Goal: Task Accomplishment & Management: Use online tool/utility

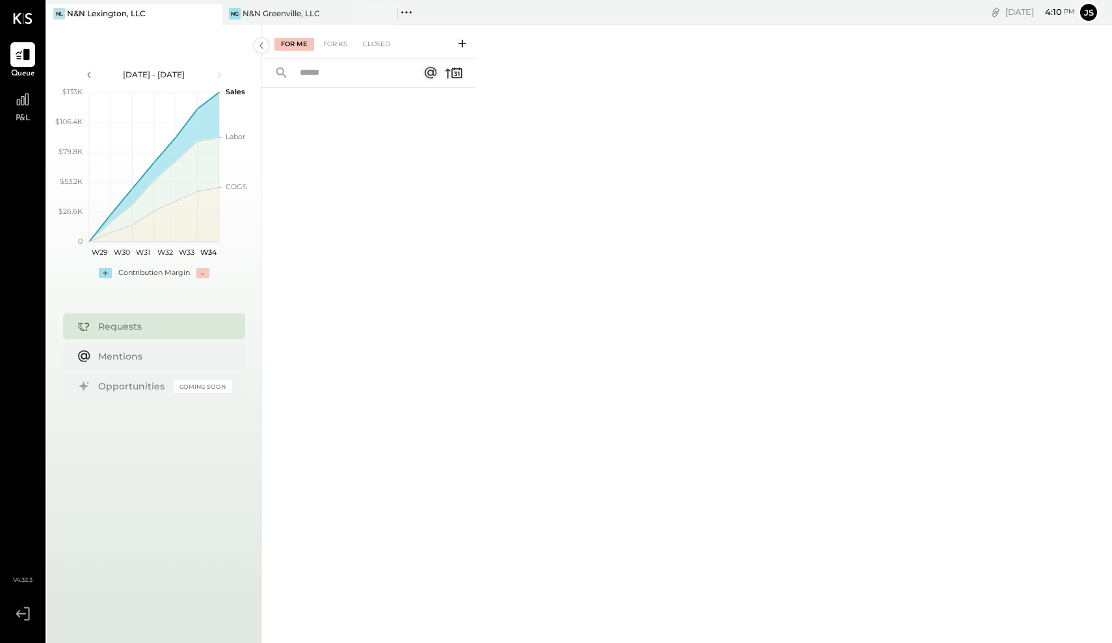
click at [170, 8] on div "NL [GEOGRAPHIC_DATA], LLC" at bounding box center [125, 14] width 156 height 12
click at [27, 98] on icon at bounding box center [22, 99] width 17 height 17
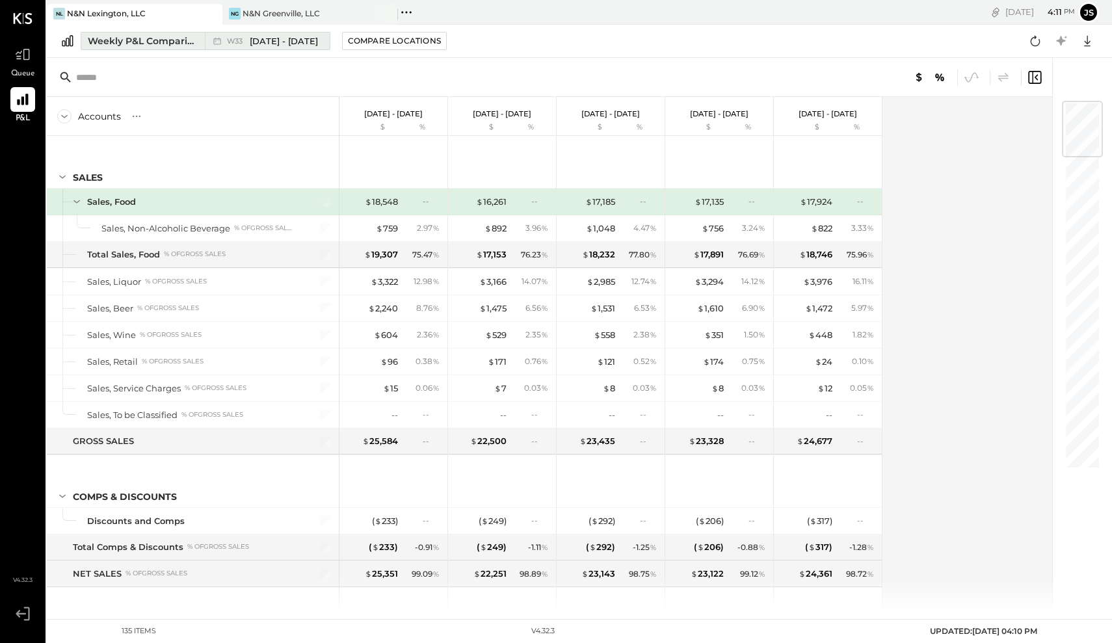
click at [297, 38] on span "[DATE] - [DATE]" at bounding box center [284, 41] width 68 height 12
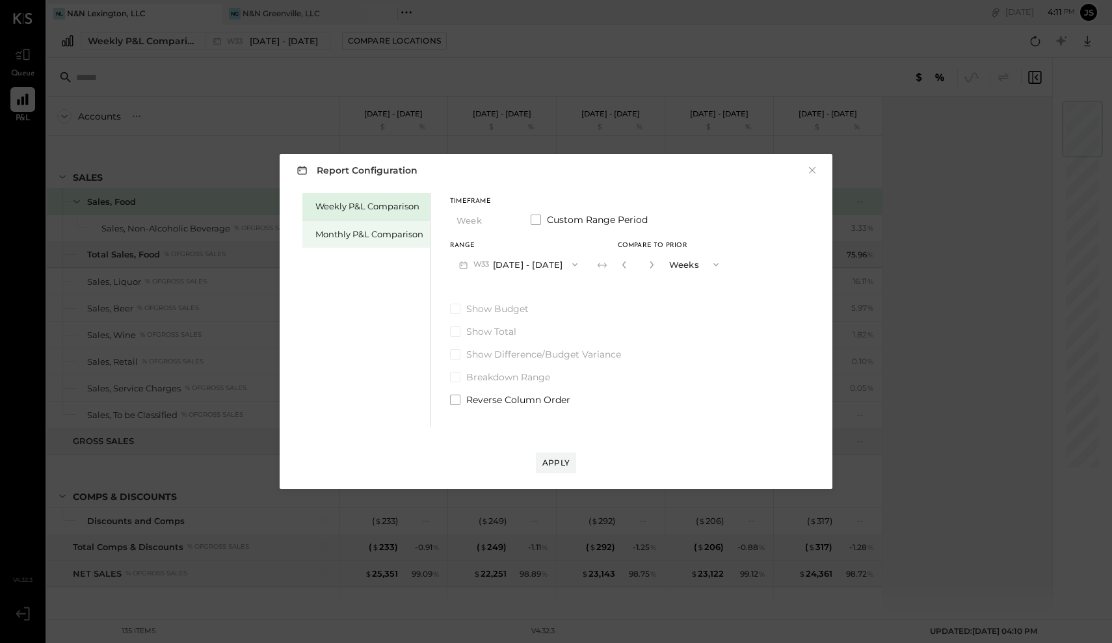
click at [407, 233] on div "Monthly P&L Comparison" at bounding box center [369, 234] width 108 height 12
click at [620, 267] on div "Compare" at bounding box center [623, 263] width 42 height 11
click at [650, 265] on icon "button" at bounding box center [651, 264] width 3 height 7
type input "*"
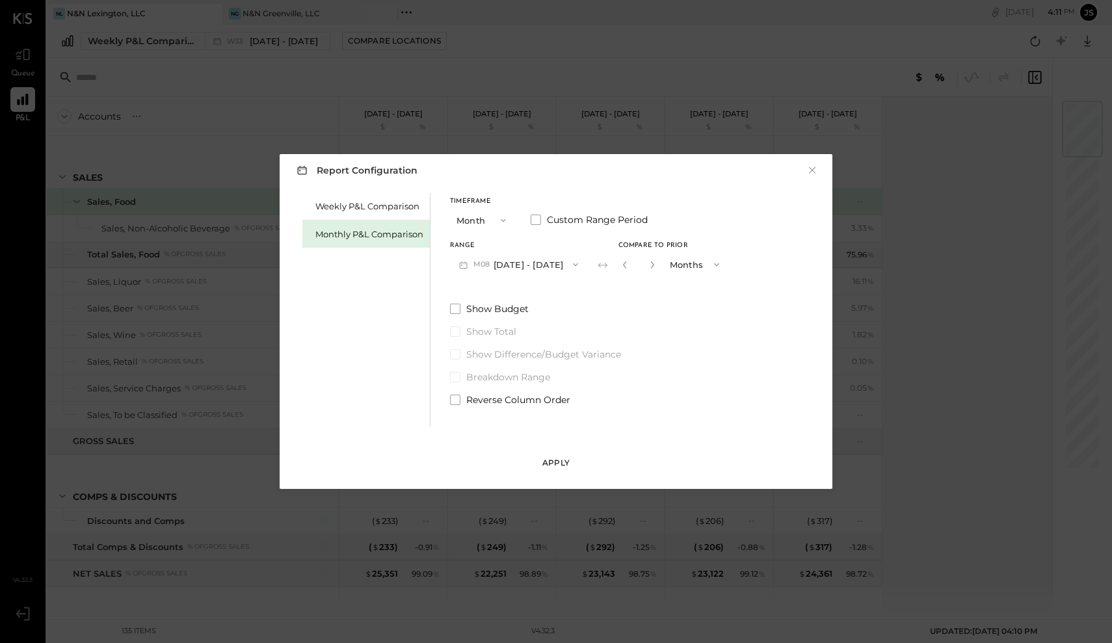
click at [557, 460] on div "Apply" at bounding box center [555, 462] width 27 height 11
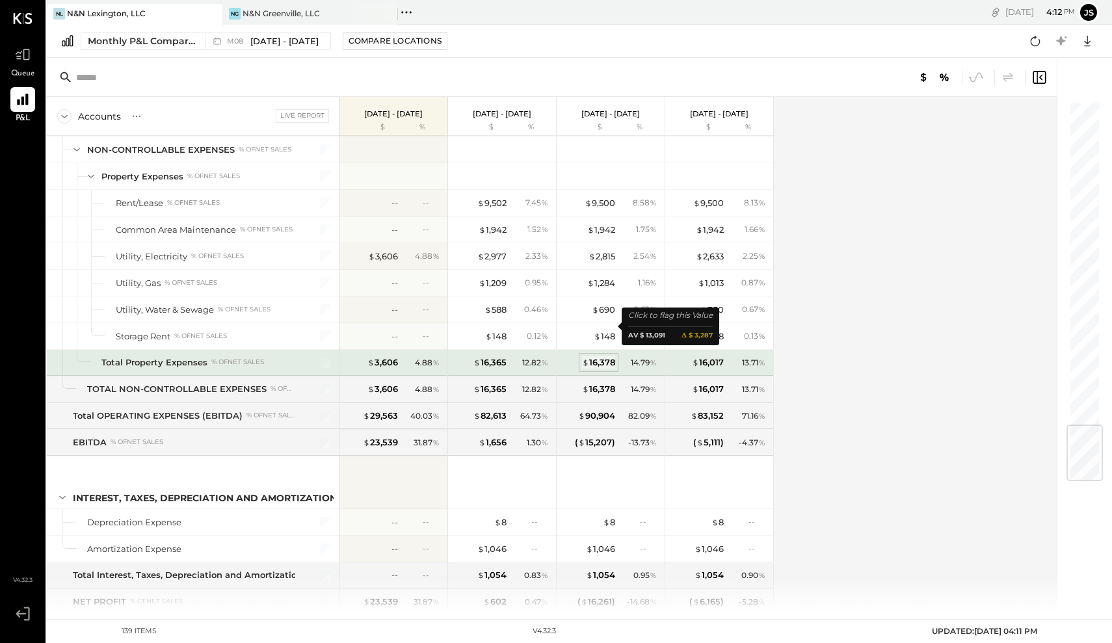
scroll to position [2726, 0]
